Goal: Obtain resource: Obtain resource

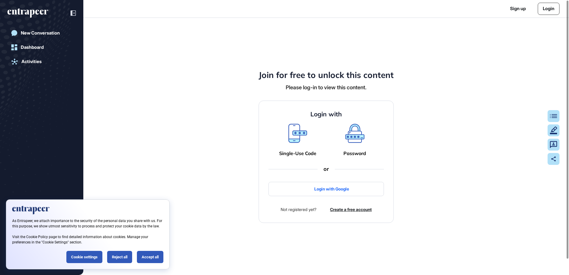
click at [146, 255] on div "Accept all" at bounding box center [150, 257] width 27 height 12
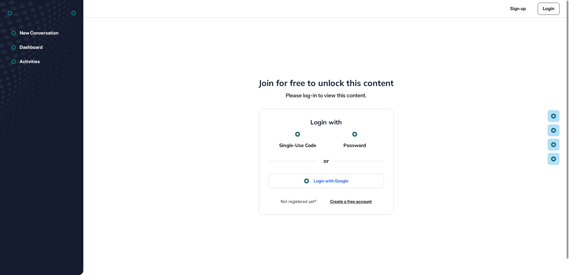
scroll to position [0, 0]
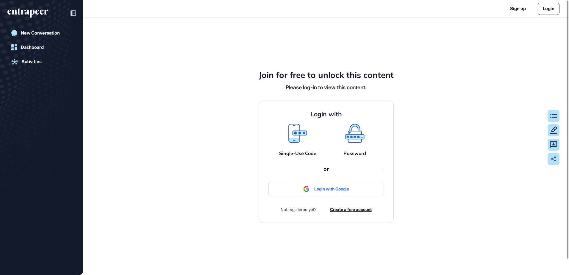
click at [324, 189] on span "Sign in with Google" at bounding box center [329, 189] width 104 height 5
click at [438, 170] on div "Join for free to unlock this content Please log-in to view this content. Login …" at bounding box center [326, 146] width 486 height 257
